Goal: Task Accomplishment & Management: Use online tool/utility

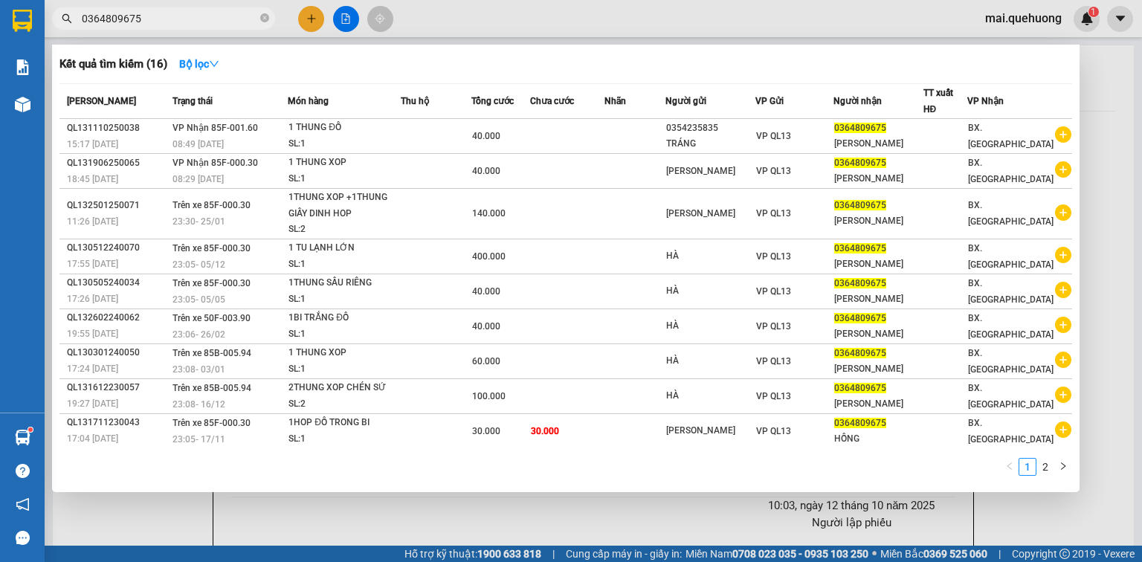
click at [1119, 86] on div at bounding box center [571, 281] width 1142 height 562
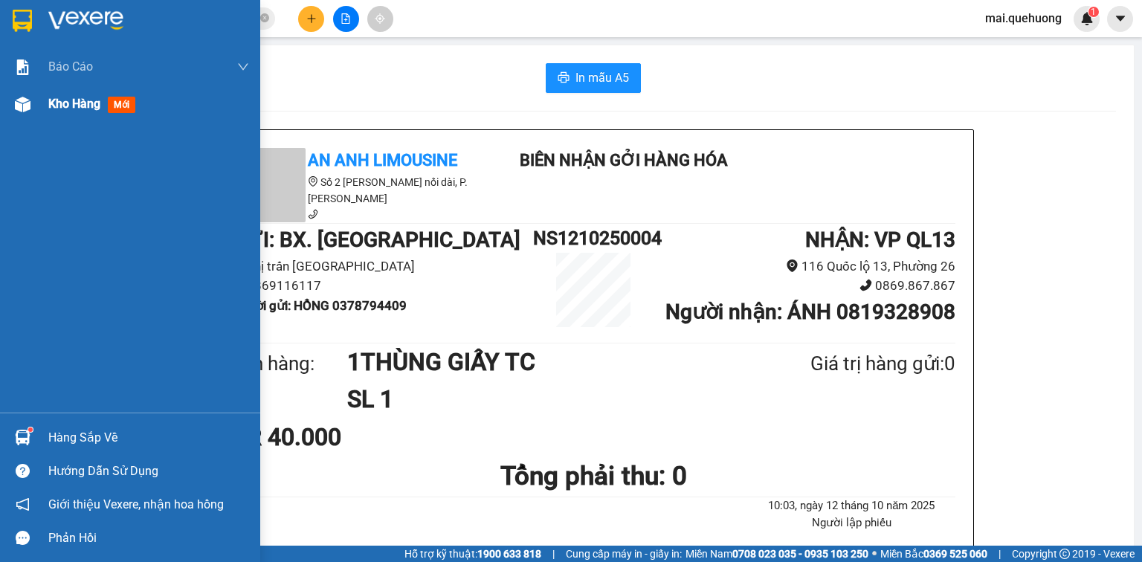
click at [36, 99] on div "Kho hàng mới" at bounding box center [130, 104] width 260 height 37
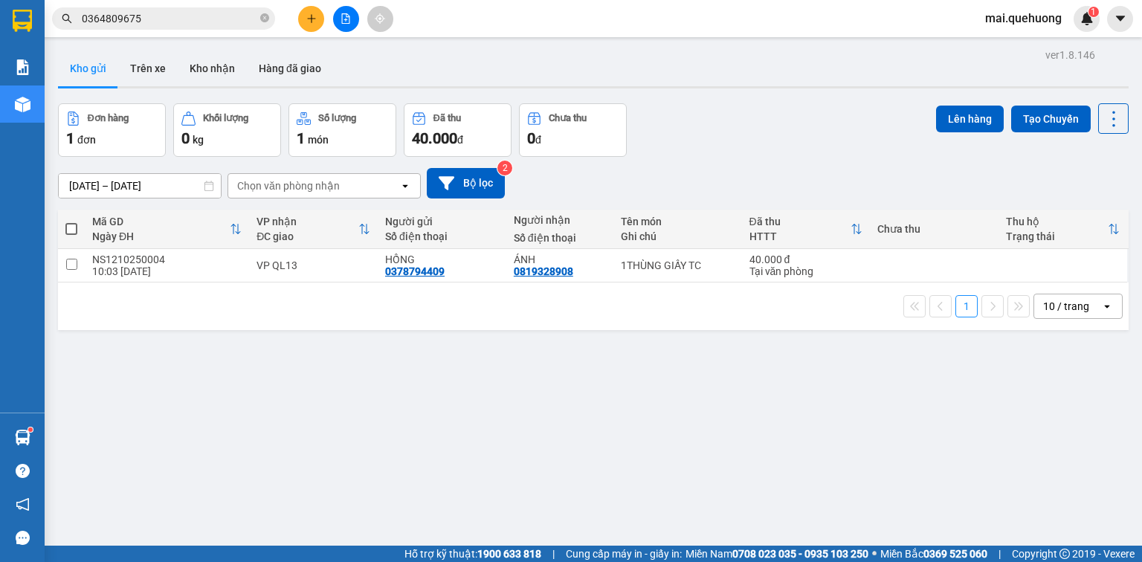
click at [345, 17] on icon "file-add" at bounding box center [346, 18] width 10 height 10
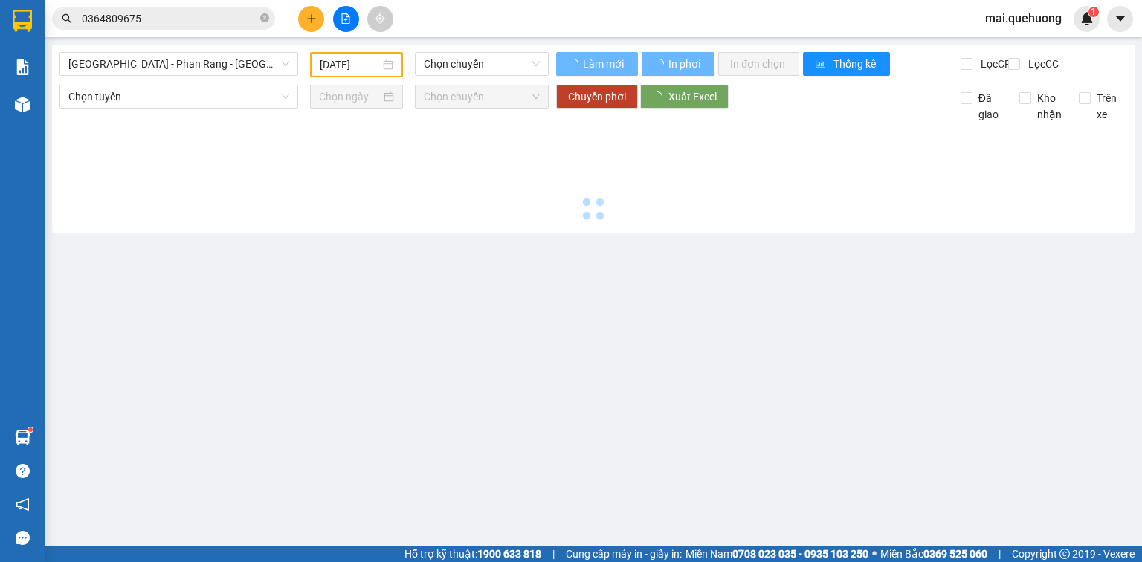
type input "12/10/2025"
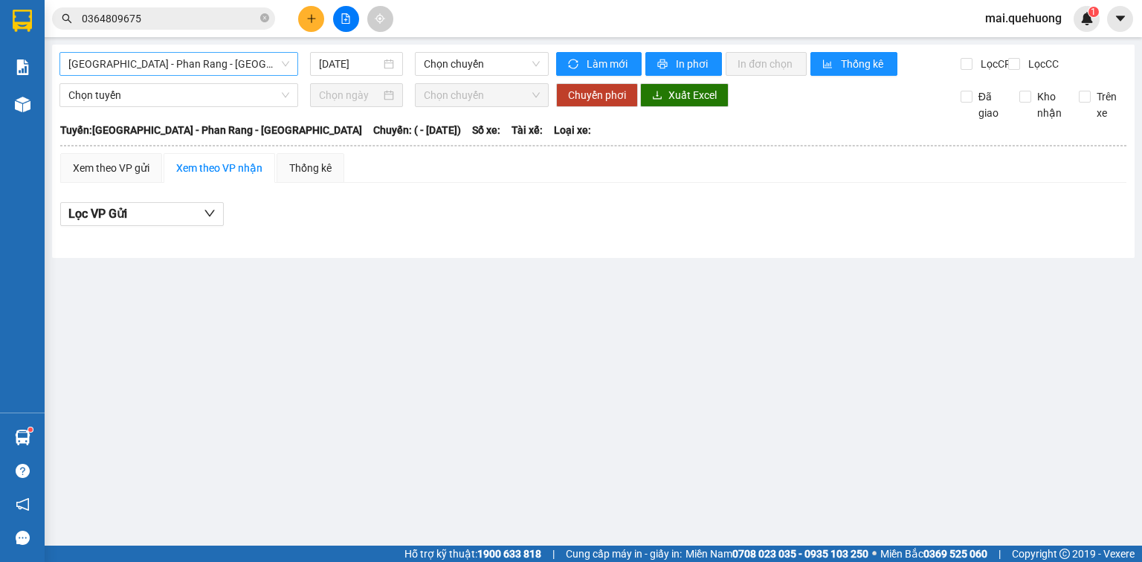
click at [152, 59] on span "Sài Gòn - Phan Rang - Ninh Sơn" at bounding box center [178, 64] width 221 height 22
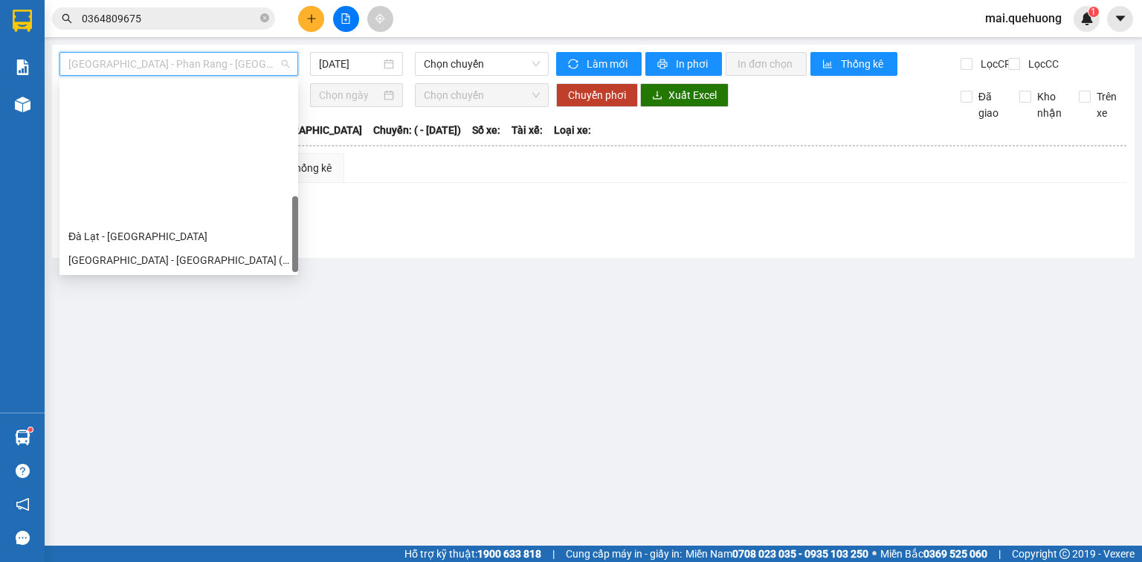
scroll to position [405, 0]
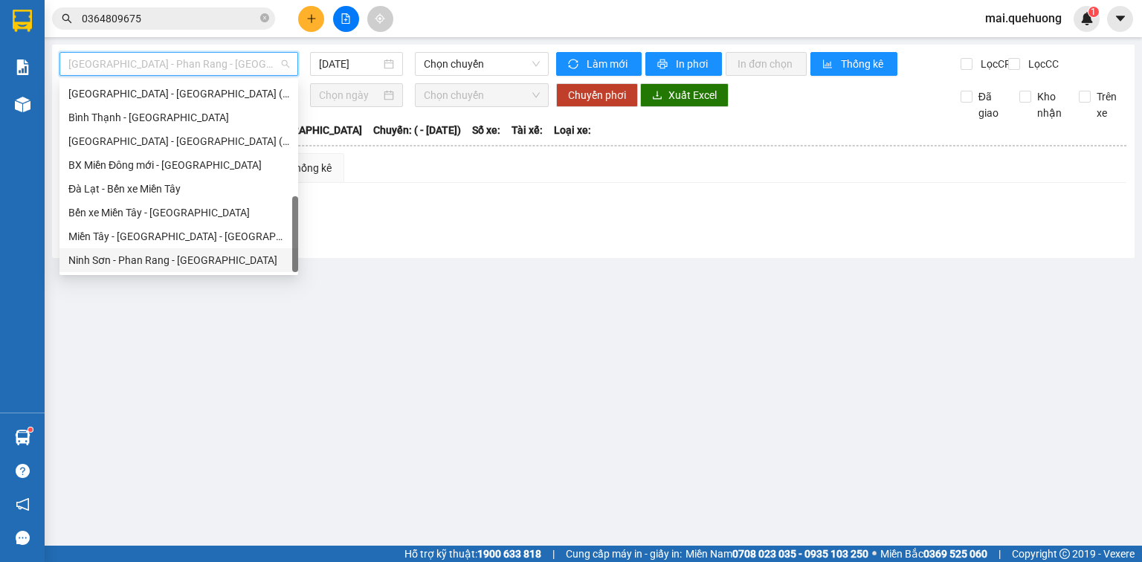
click at [189, 259] on div "Ninh Sơn - Phan Rang - Miền Tây" at bounding box center [178, 260] width 221 height 16
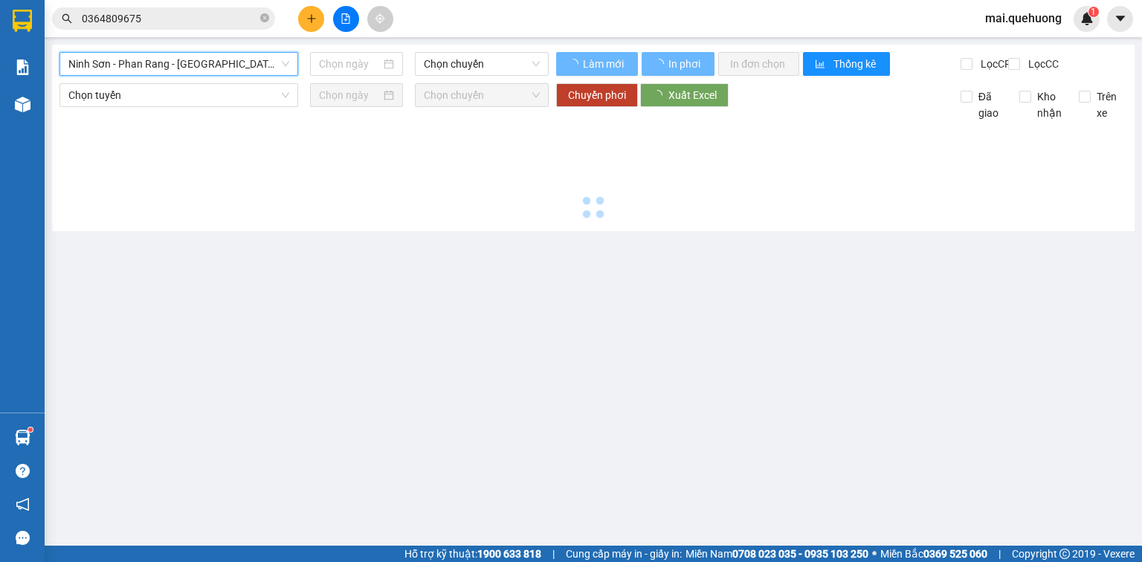
type input "12/10/2025"
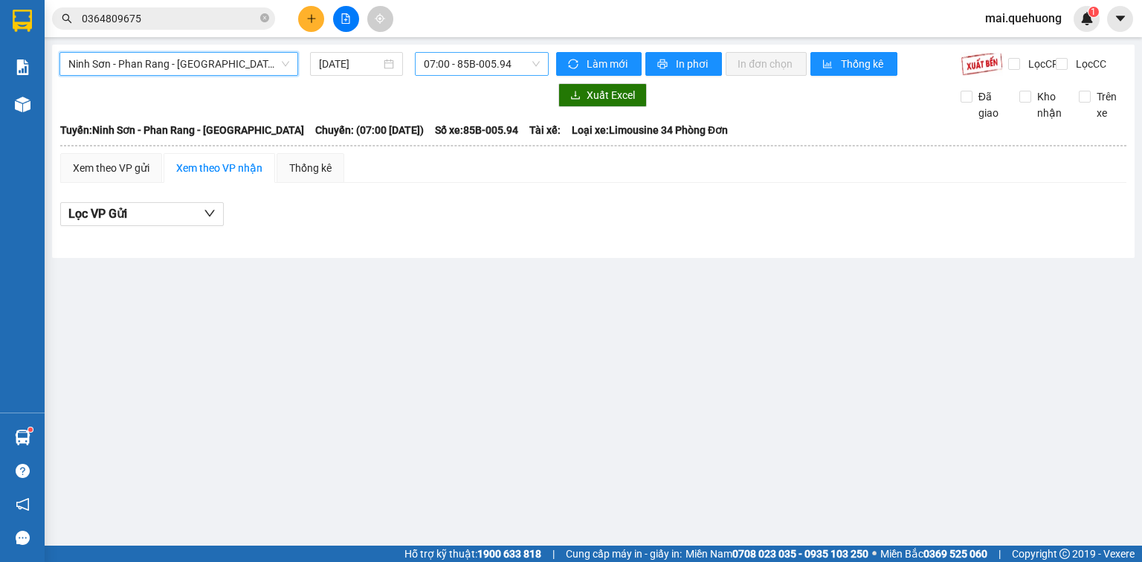
click at [440, 60] on span "07:00 - 85B-005.94" at bounding box center [482, 64] width 117 height 22
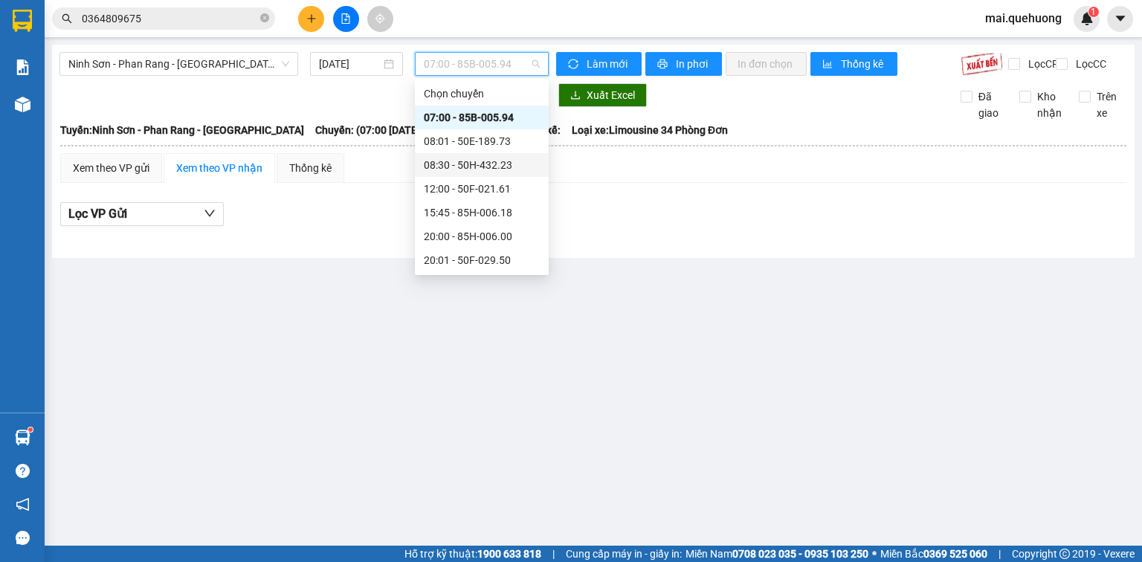
click at [500, 167] on div "08:30 - 50H-432.23" at bounding box center [482, 165] width 116 height 16
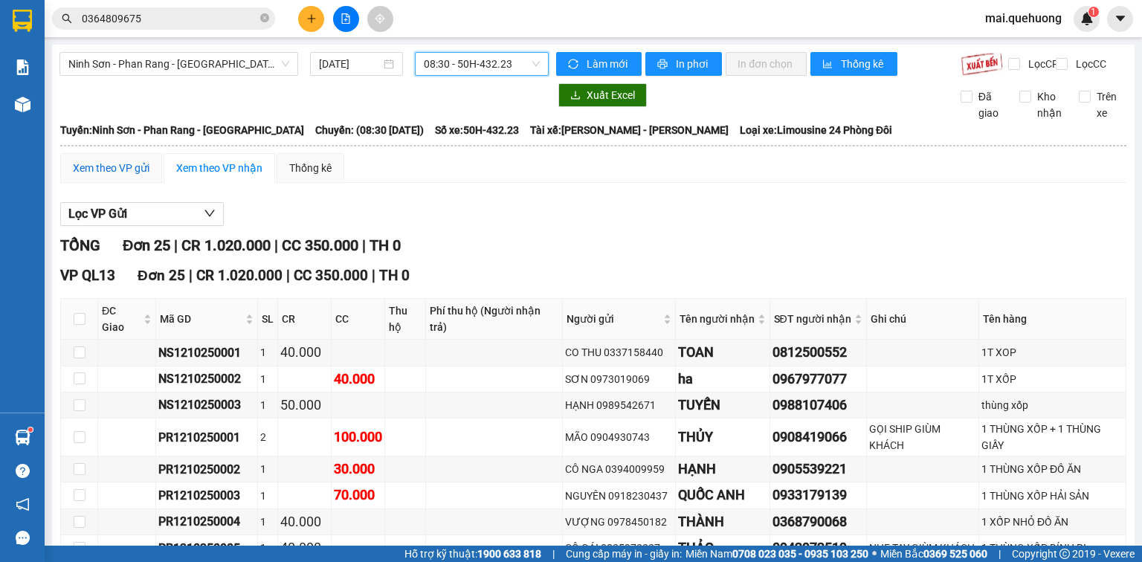
click at [122, 175] on div "Xem theo VP gửi" at bounding box center [111, 168] width 77 height 16
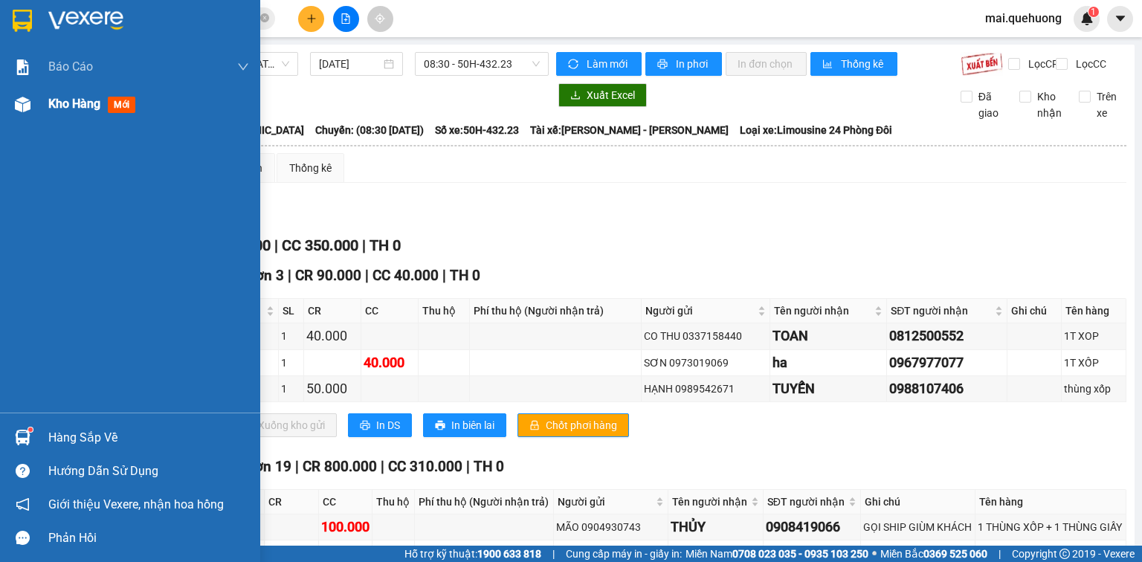
click at [48, 98] on div "Kho hàng mới" at bounding box center [130, 104] width 260 height 37
